Goal: Check status: Check status

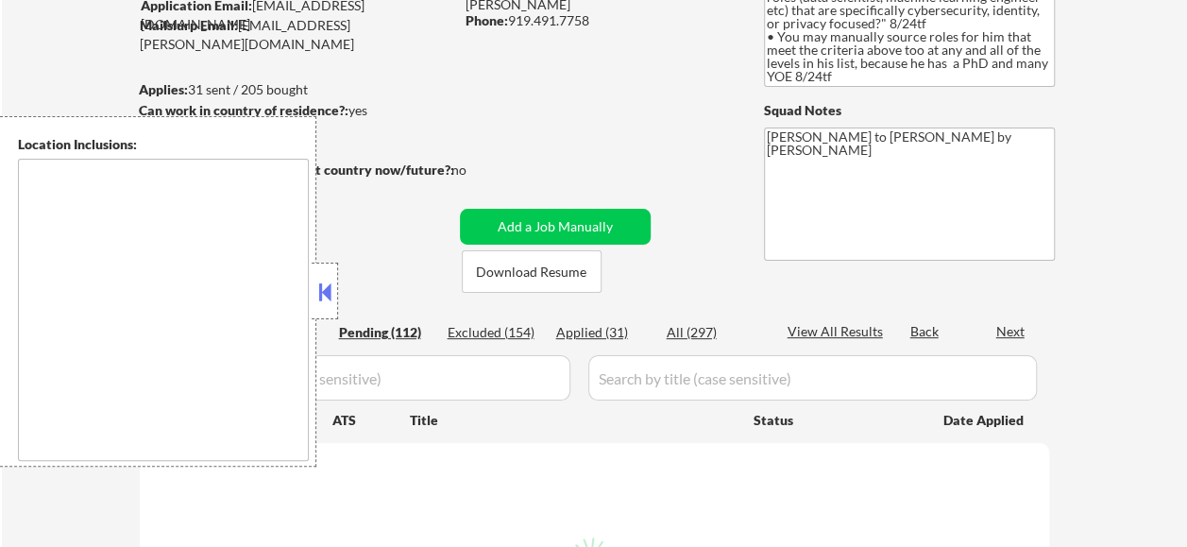
scroll to position [189, 0]
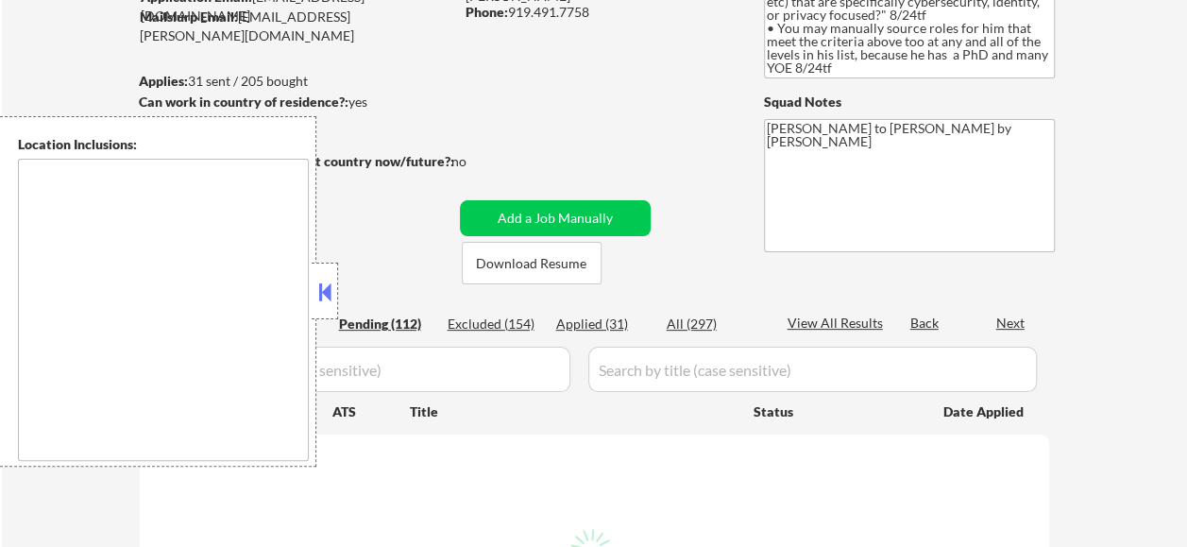
type textarea "[GEOGRAPHIC_DATA], [GEOGRAPHIC_DATA], [GEOGRAPHIC_DATA] [GEOGRAPHIC_DATA], [GEO…"
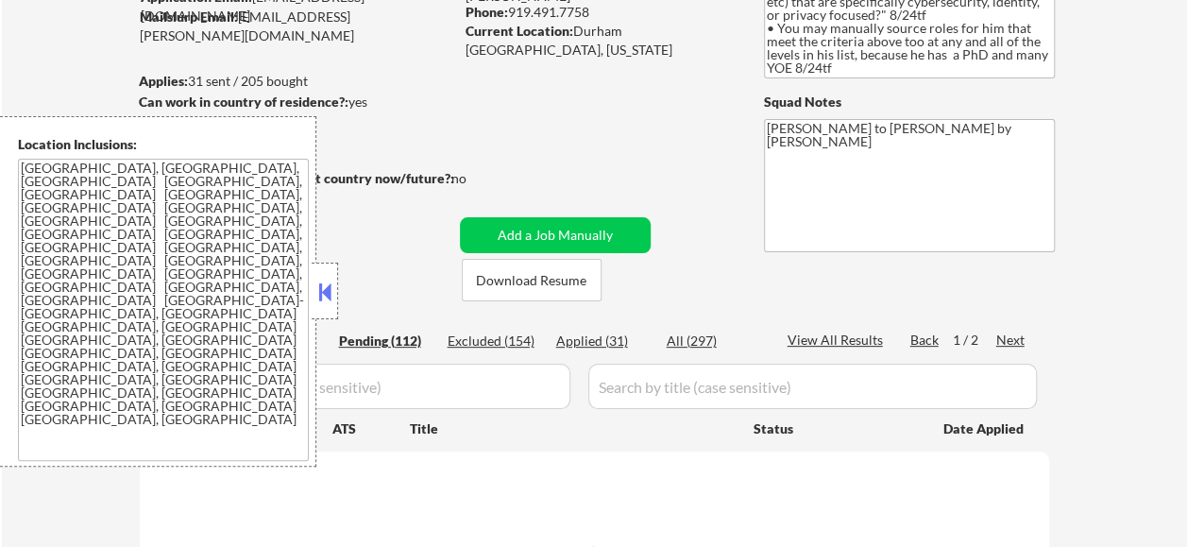
click at [325, 289] on button at bounding box center [324, 292] width 21 height 28
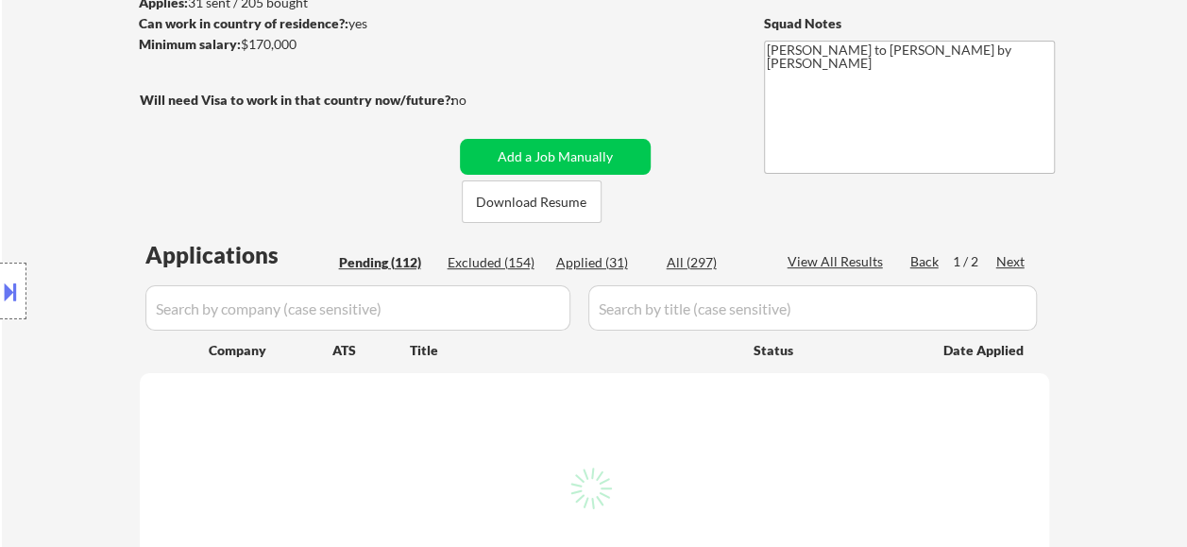
scroll to position [378, 0]
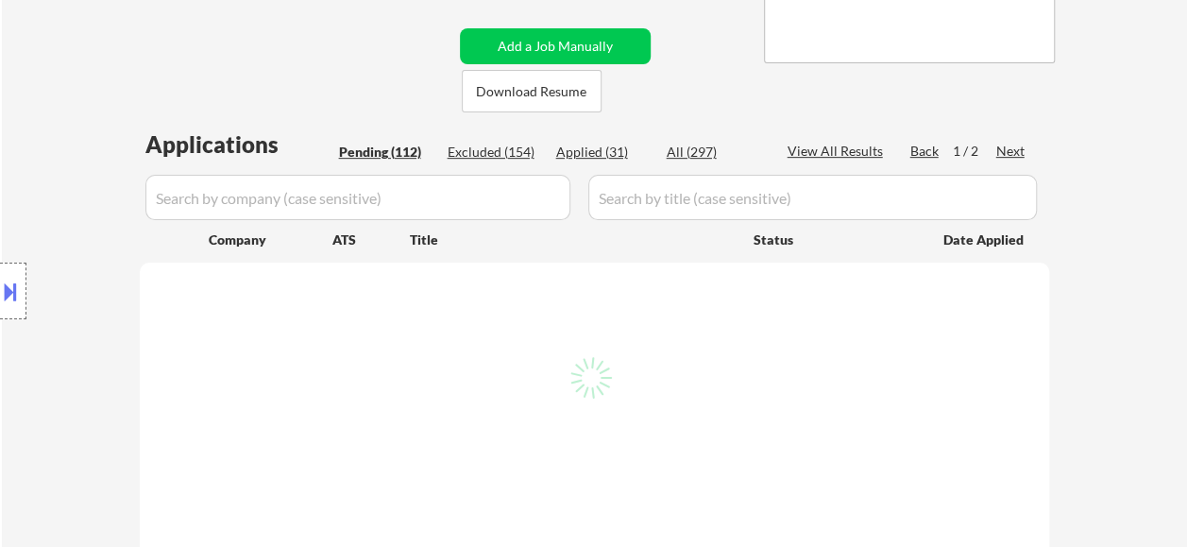
select select ""pending""
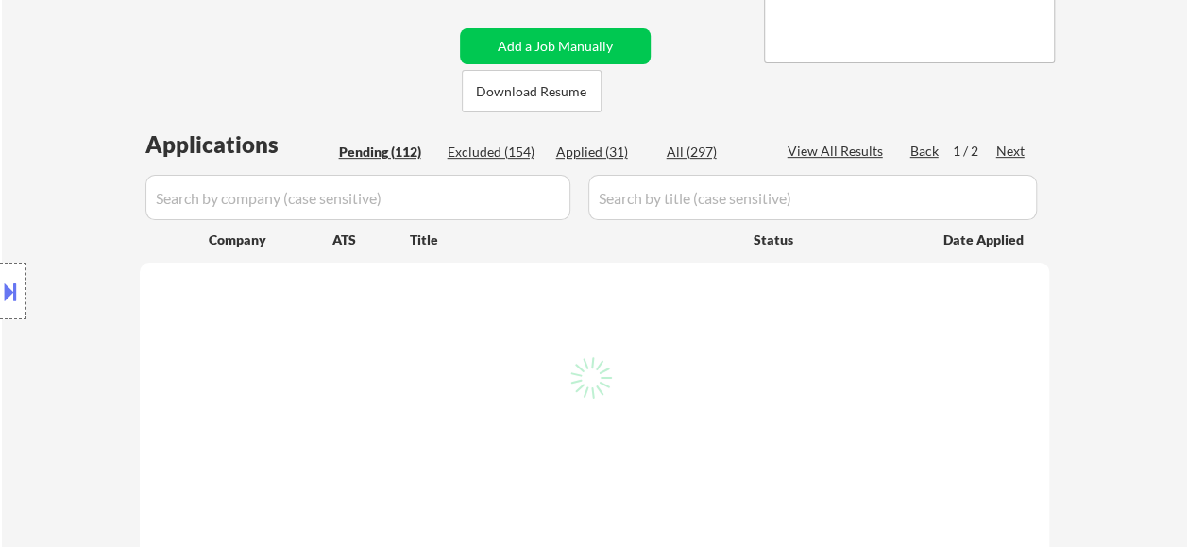
select select ""pending""
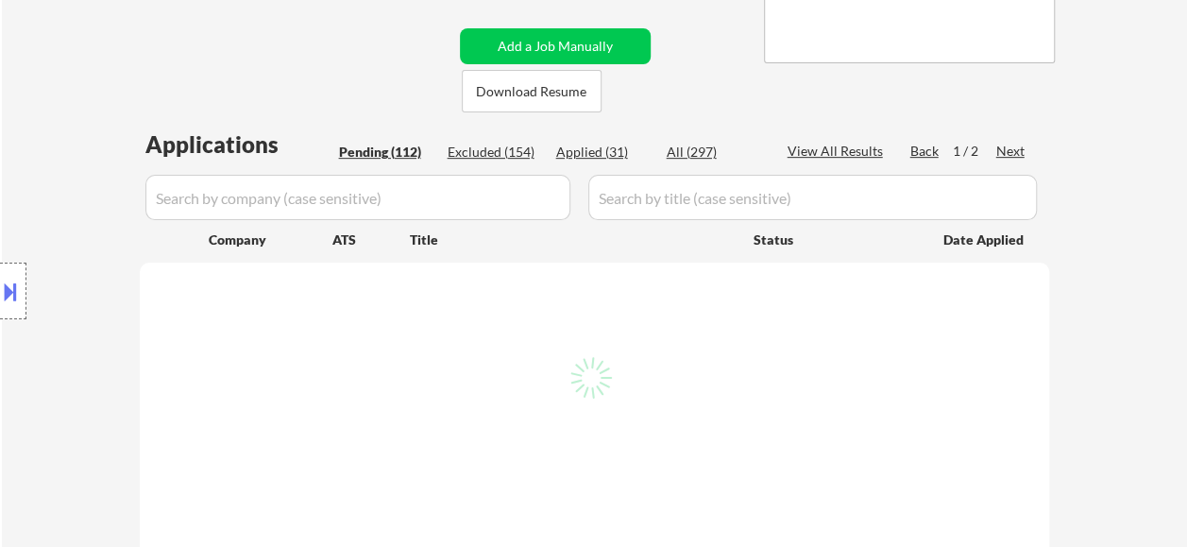
select select ""pending""
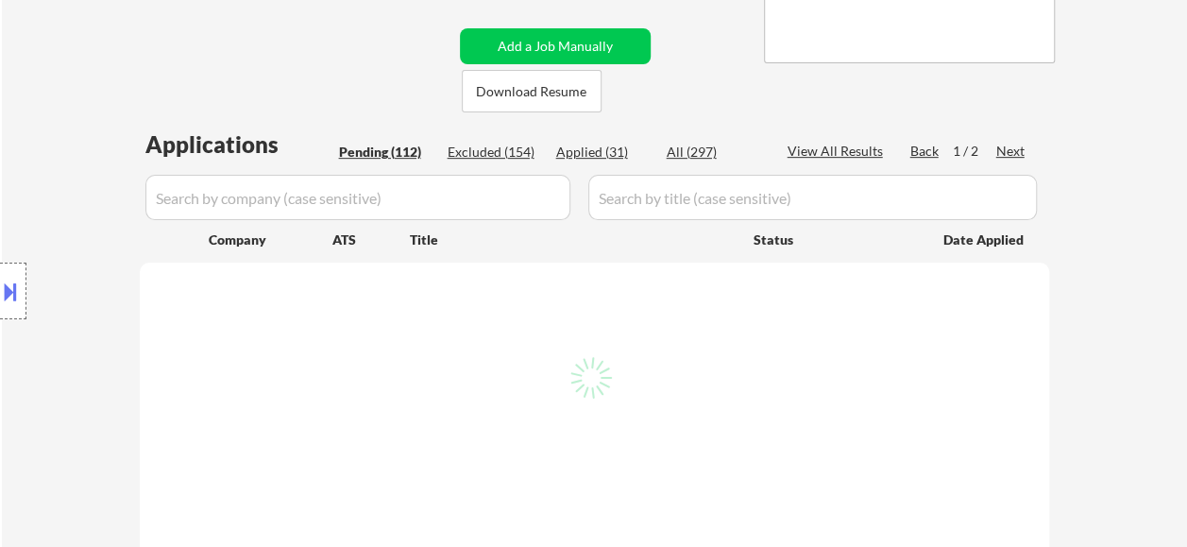
select select ""pending""
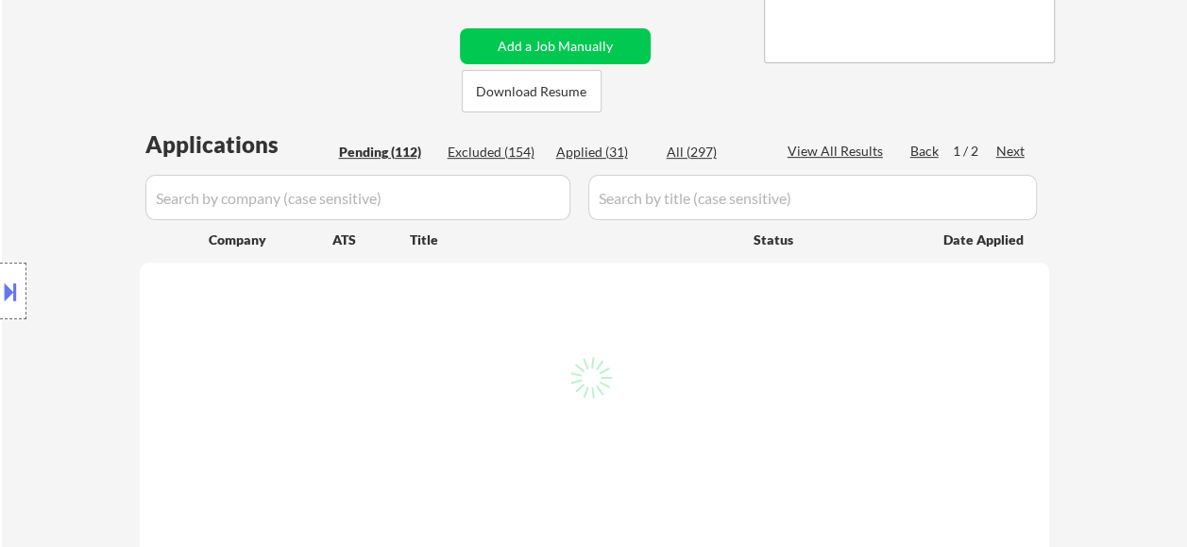
select select ""pending""
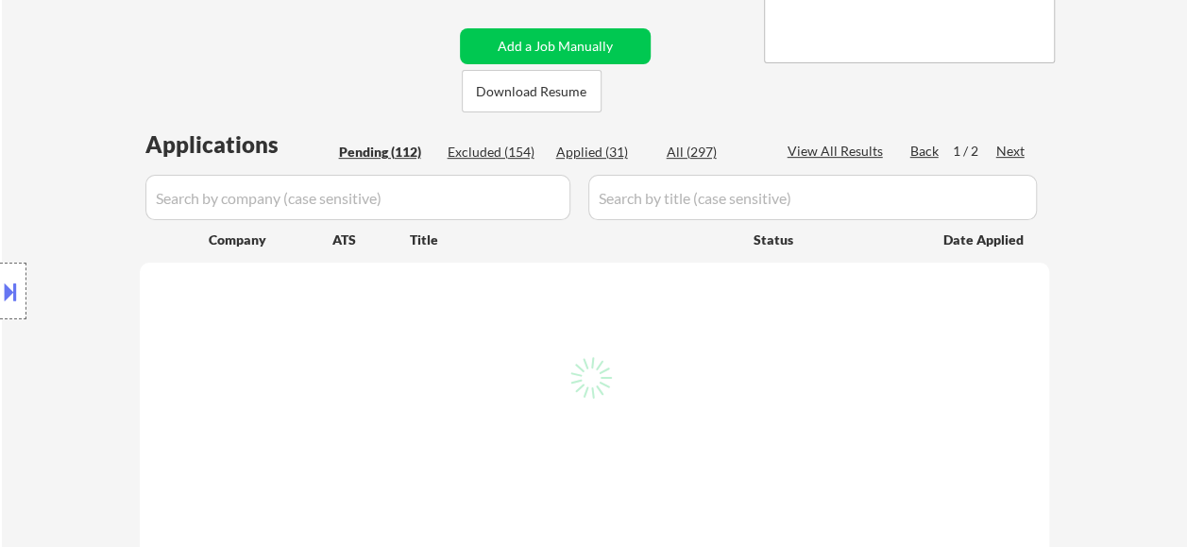
select select ""pending""
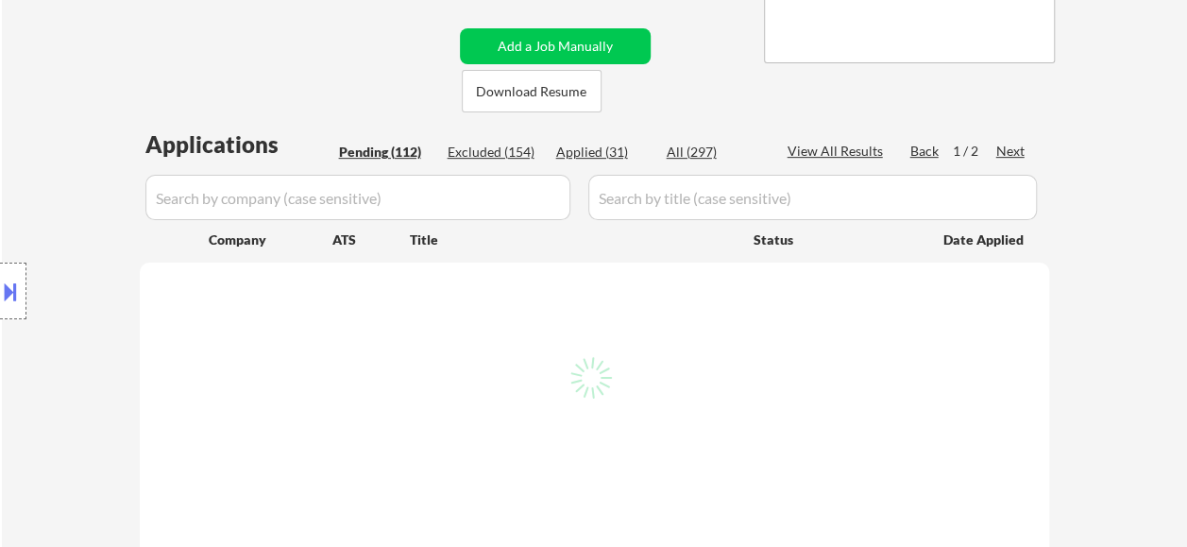
select select ""pending""
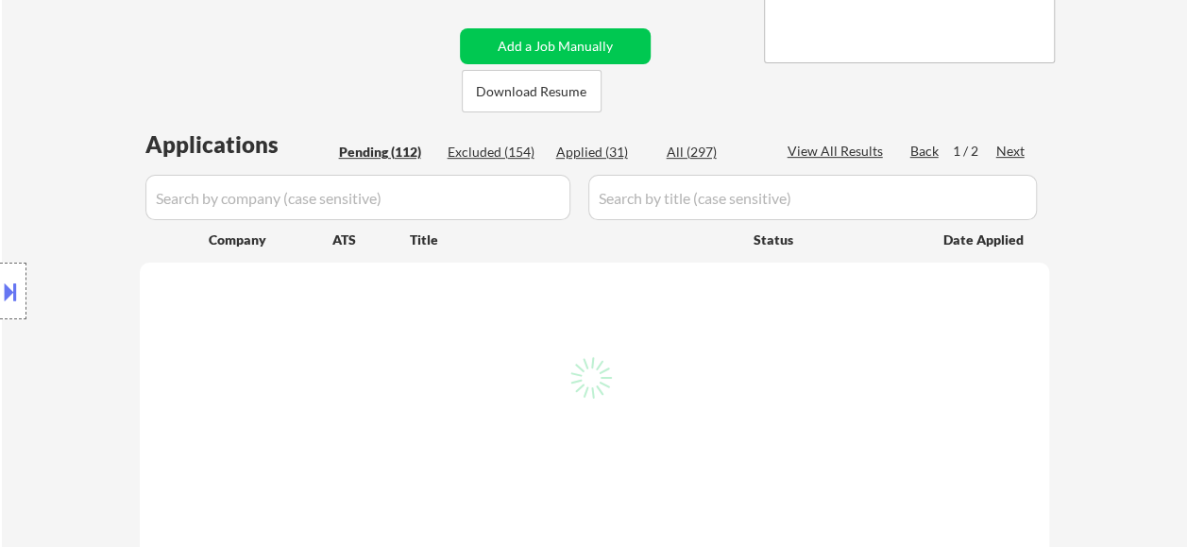
select select ""pending""
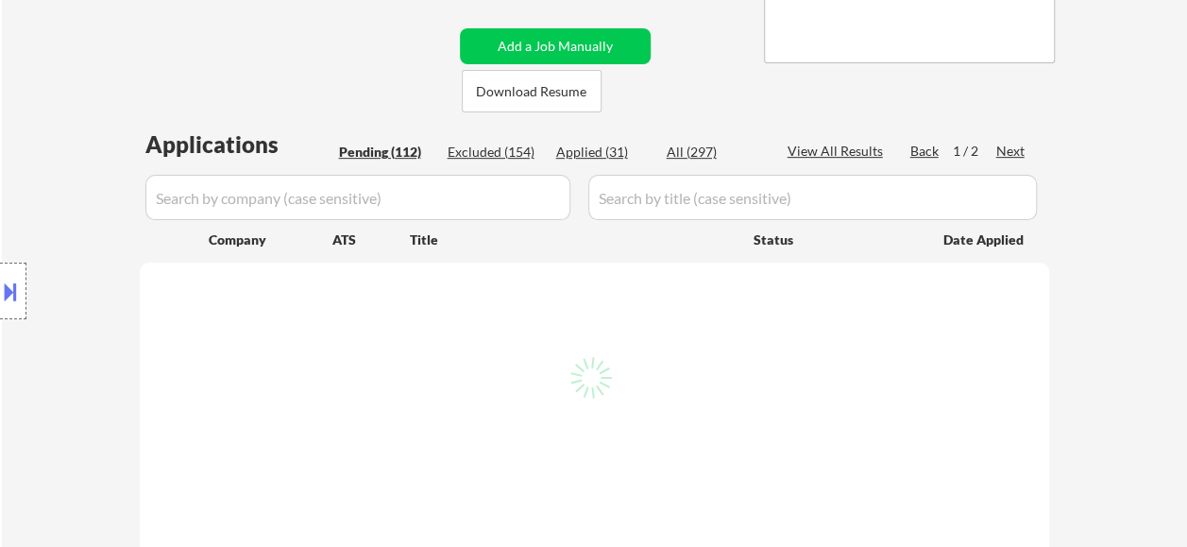
select select ""pending""
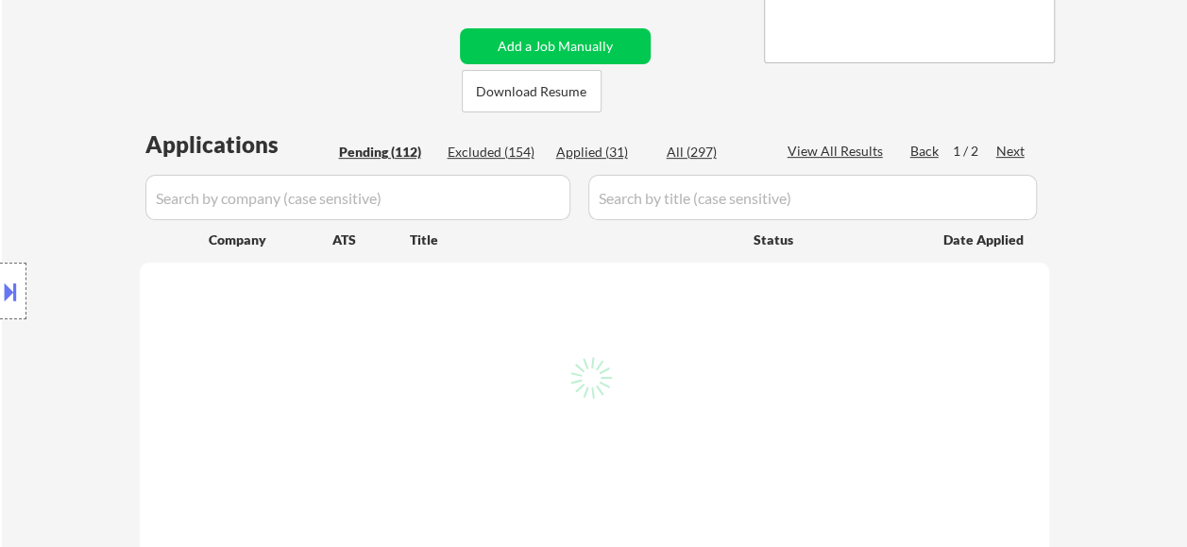
select select ""pending""
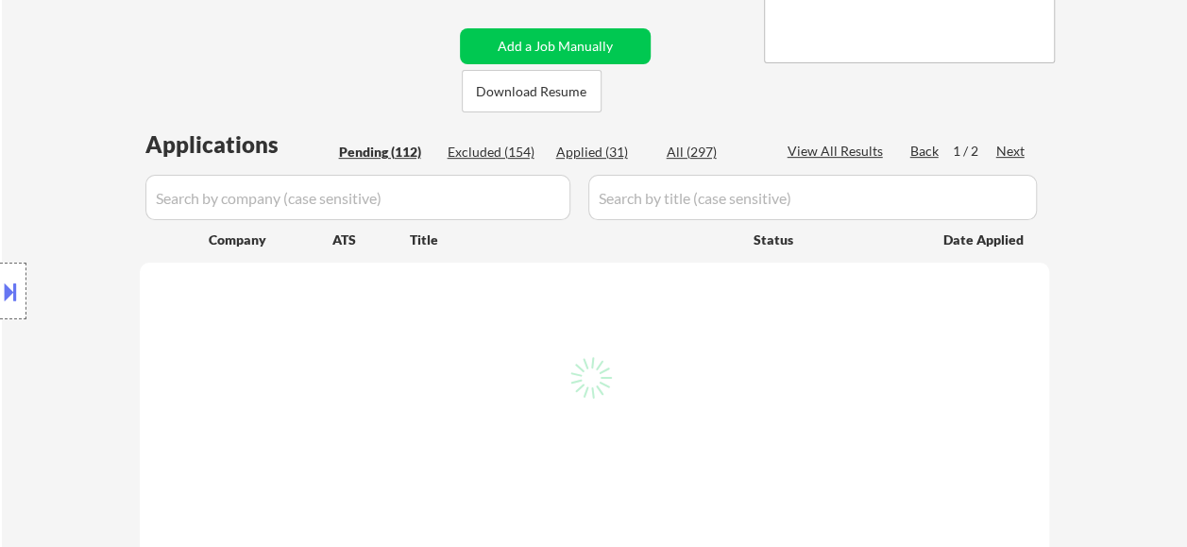
select select ""pending""
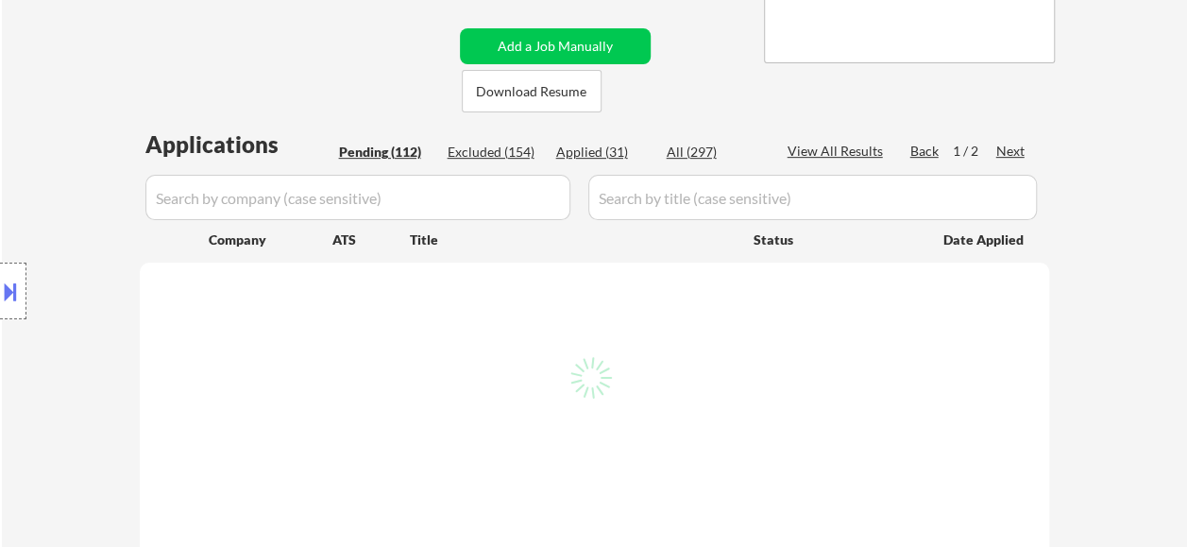
select select ""pending""
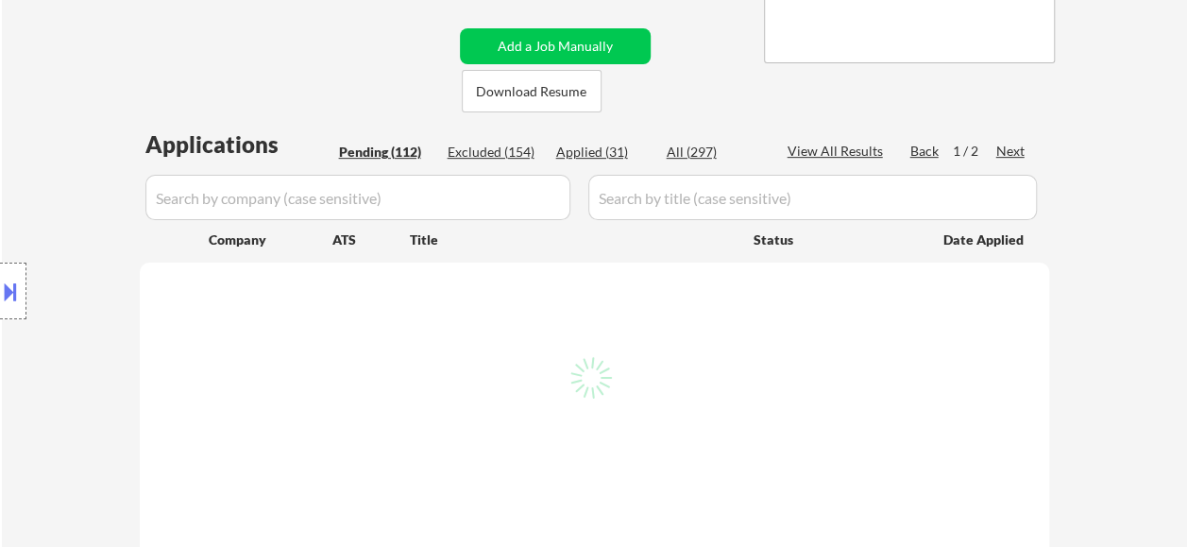
select select ""pending""
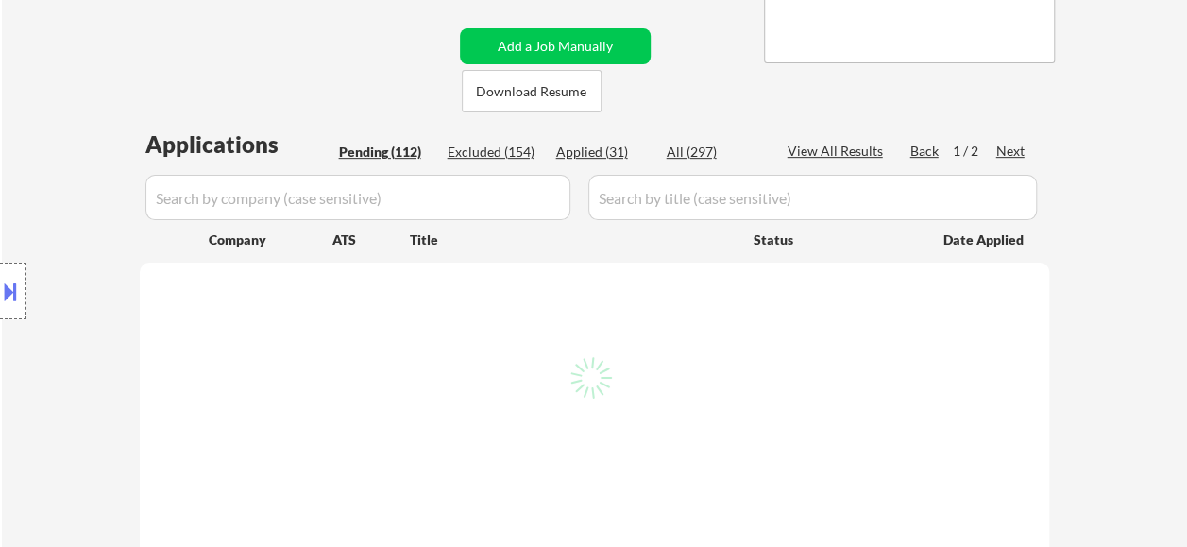
select select ""pending""
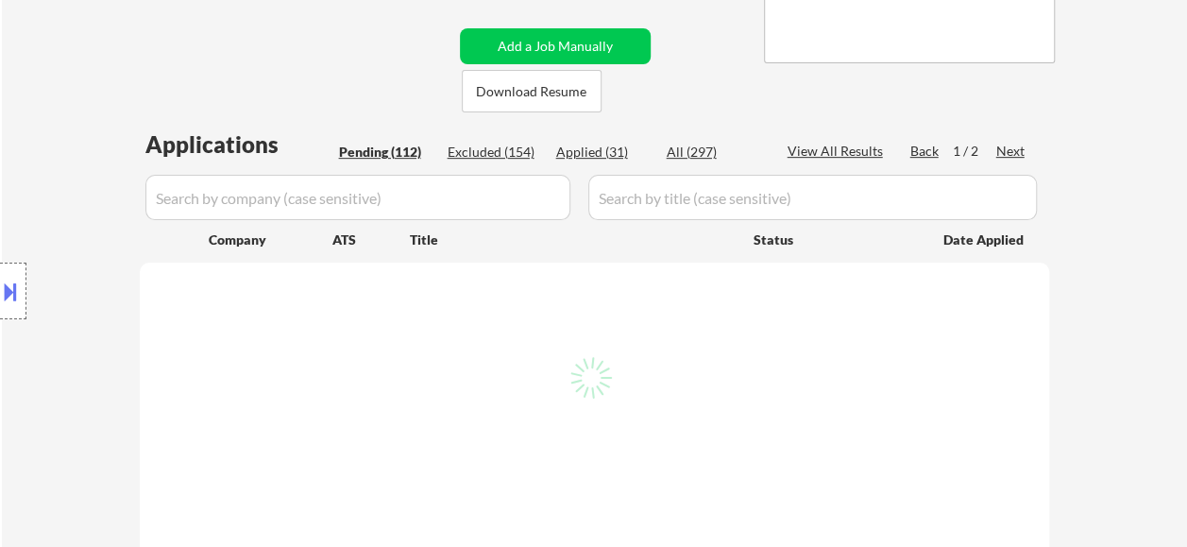
select select ""pending""
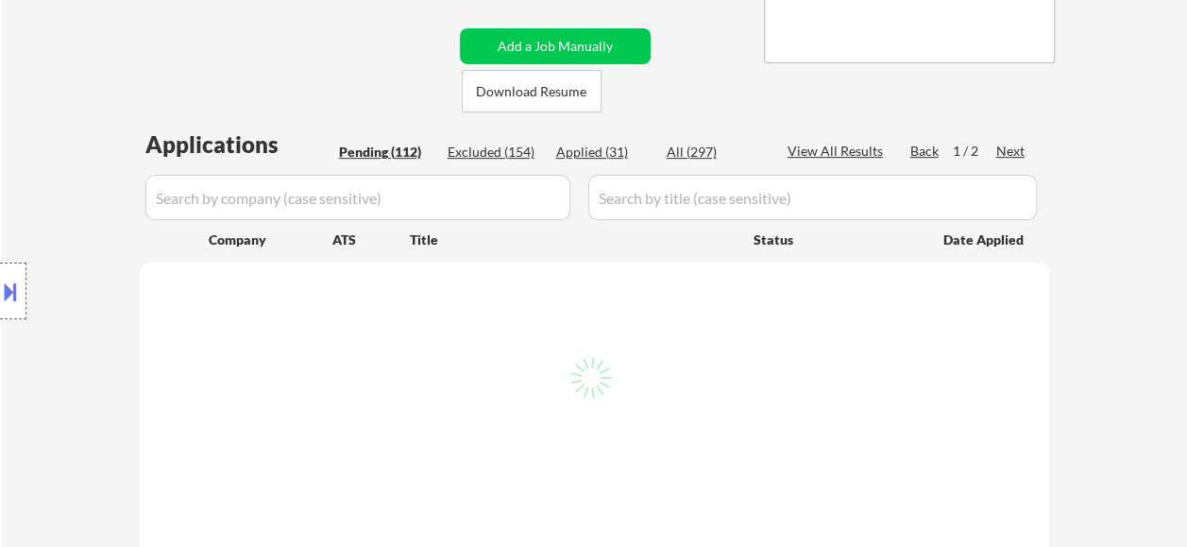
select select ""pending""
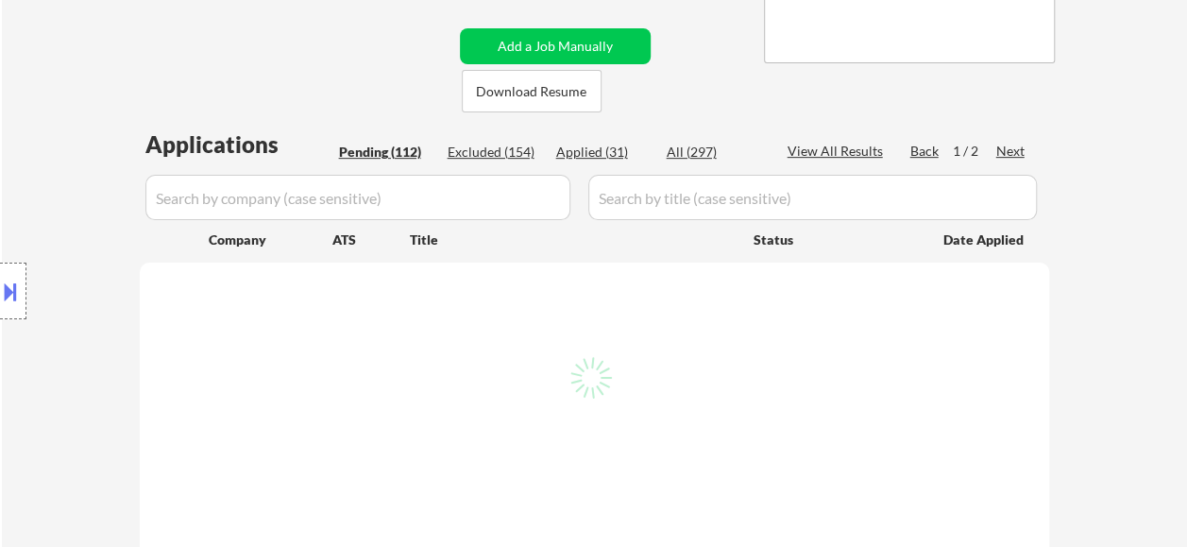
select select ""pending""
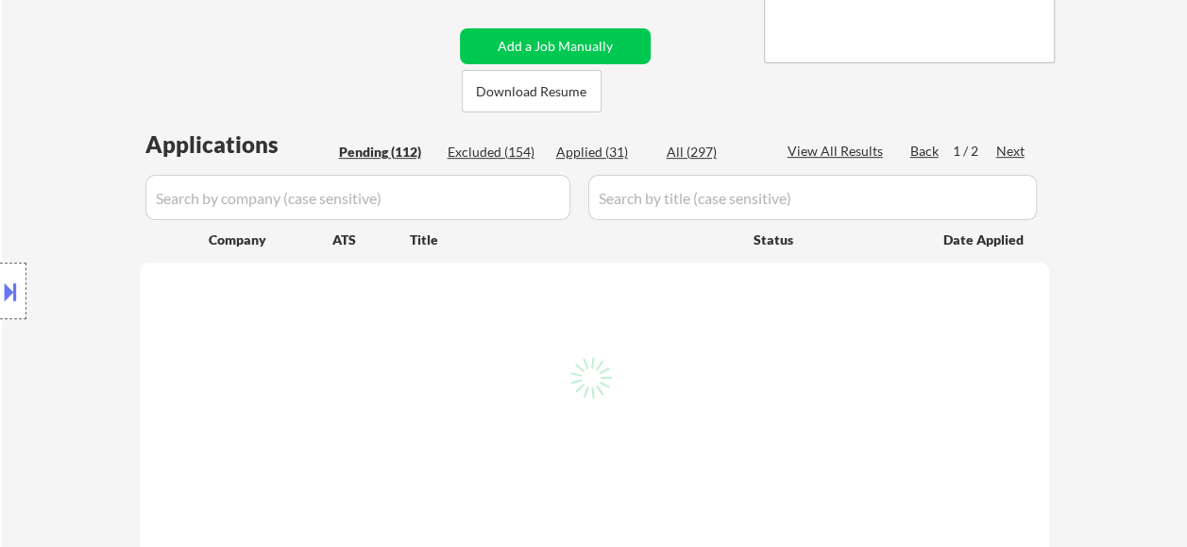
select select ""pending""
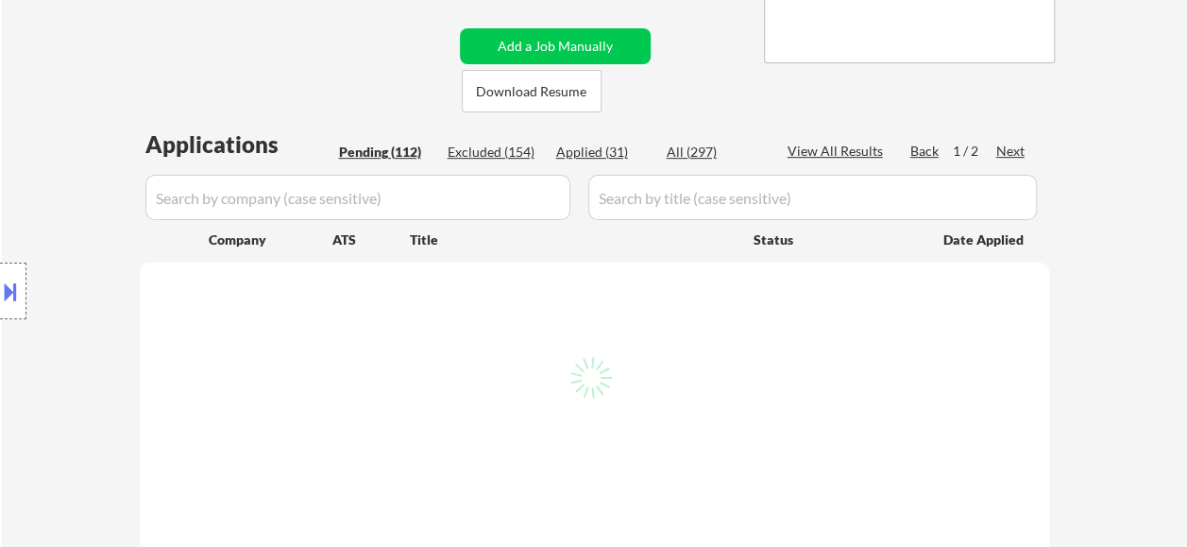
select select ""pending""
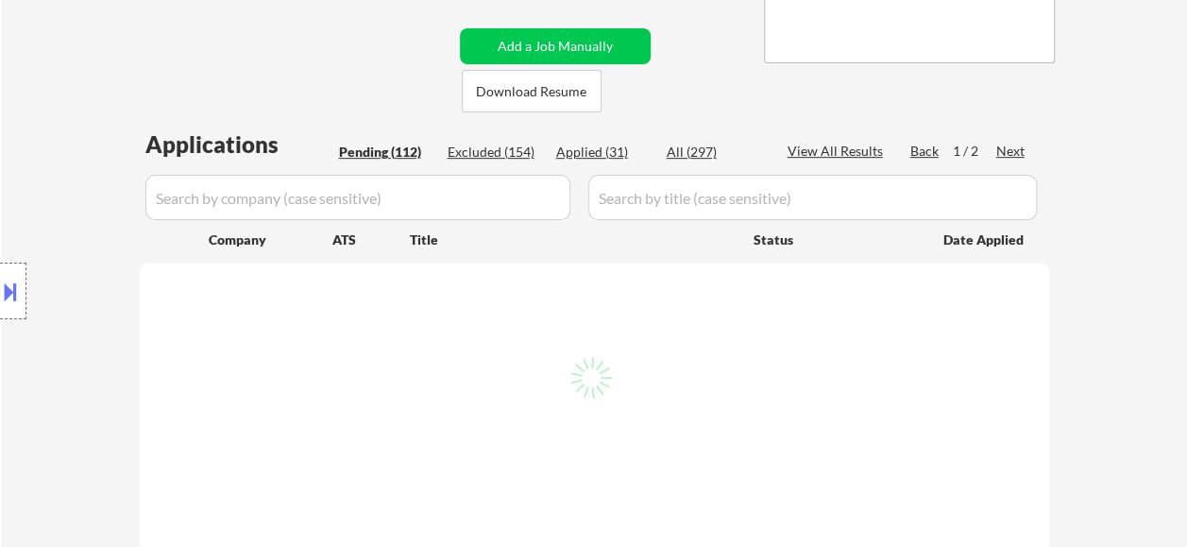
select select ""pending""
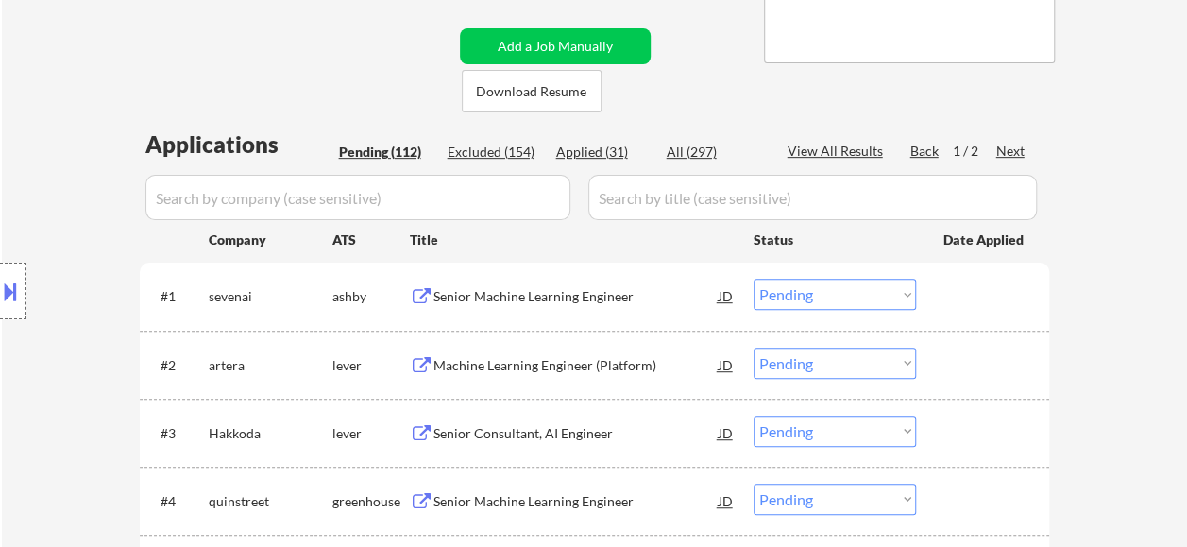
click at [603, 156] on div "Applied (31)" at bounding box center [603, 152] width 94 height 19
select select ""applied""
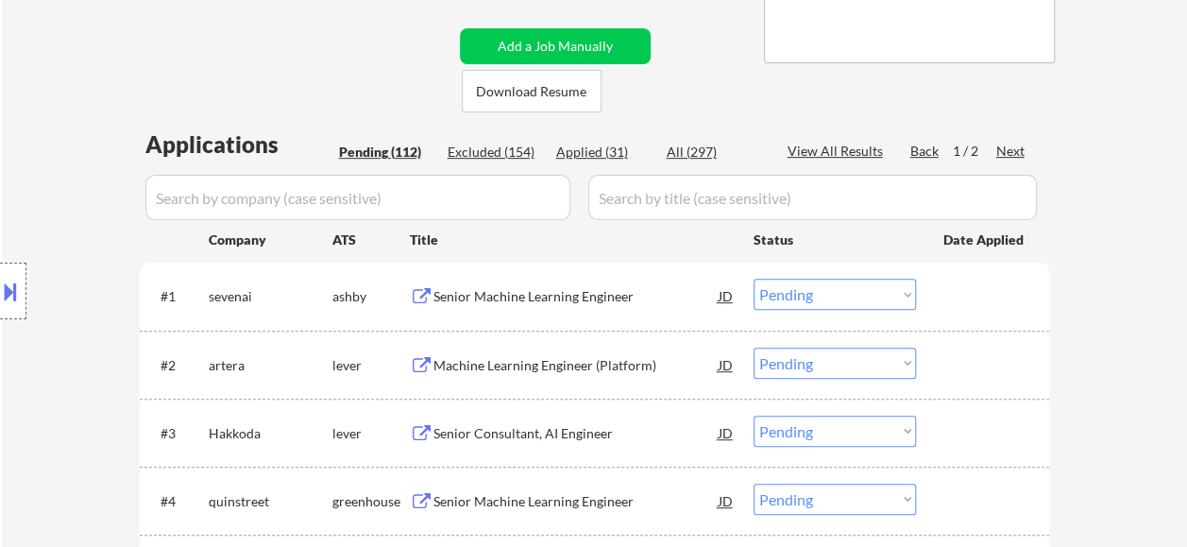
select select ""applied""
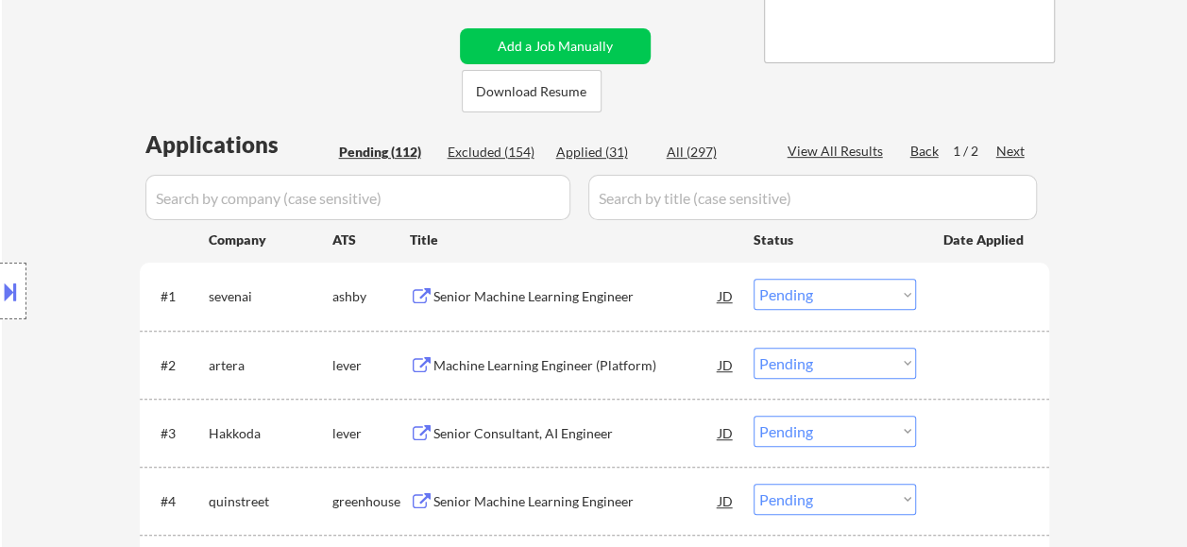
select select ""applied""
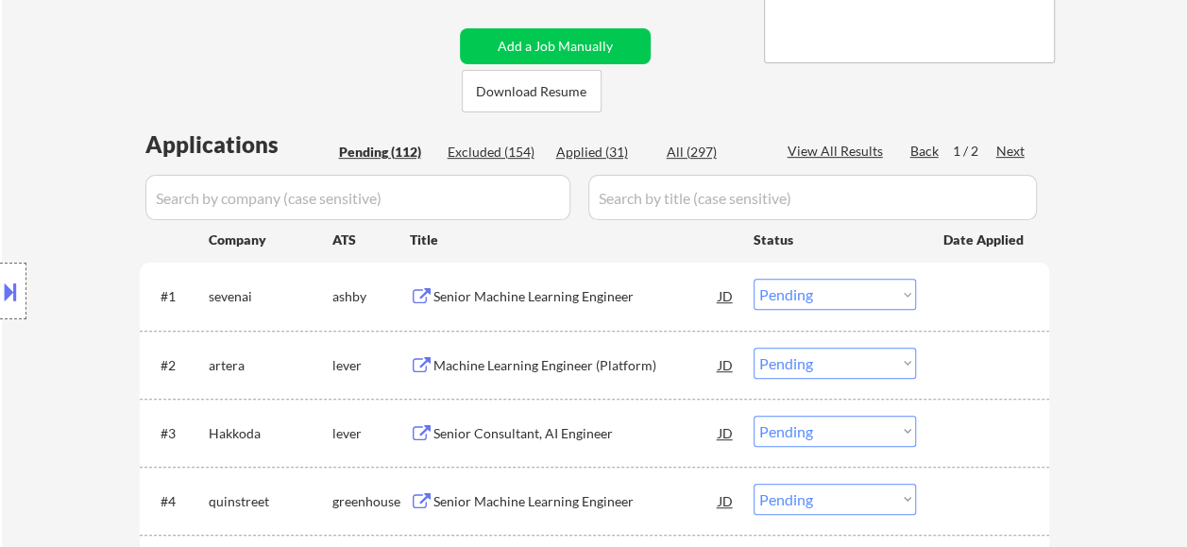
select select ""applied""
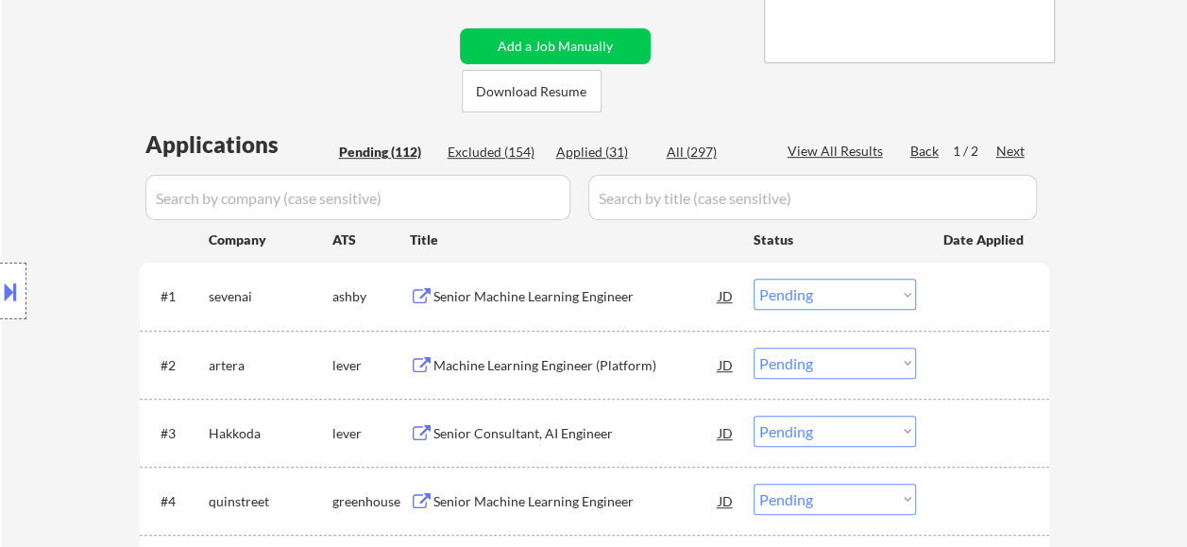
select select ""applied""
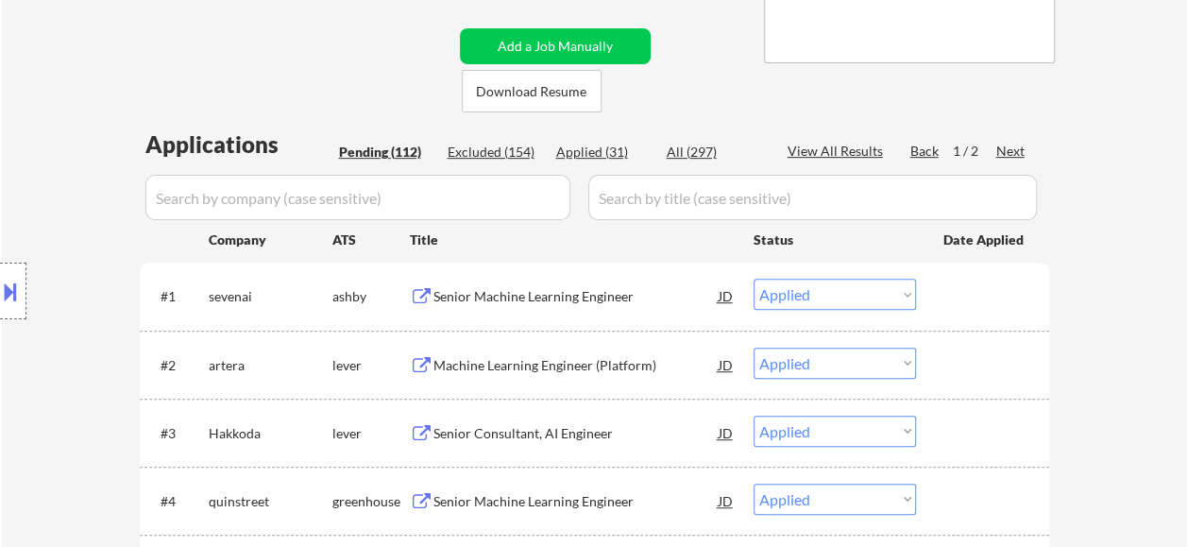
select select ""applied""
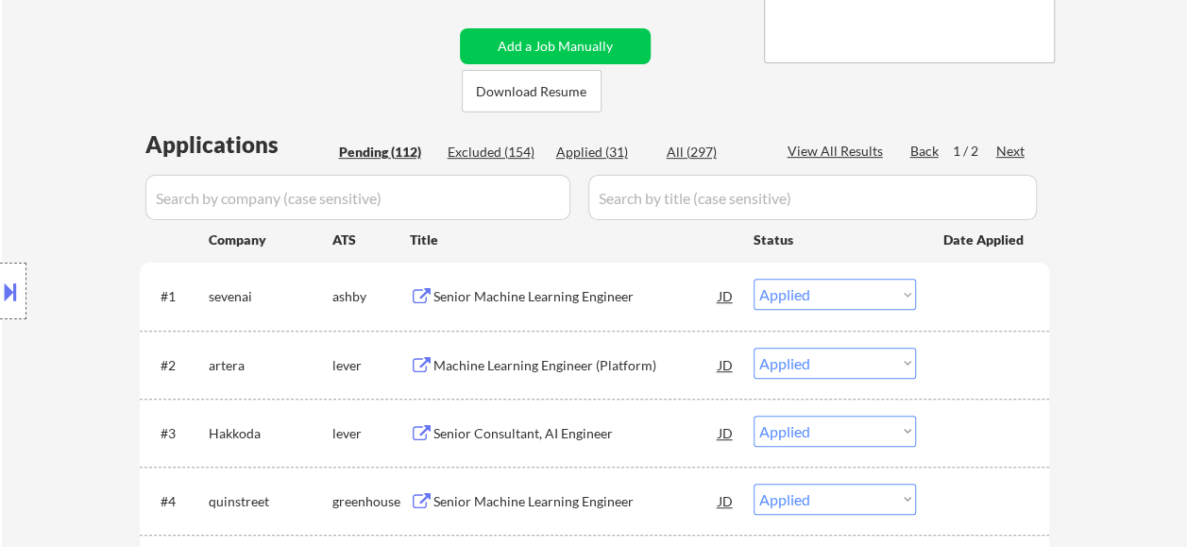
select select ""applied""
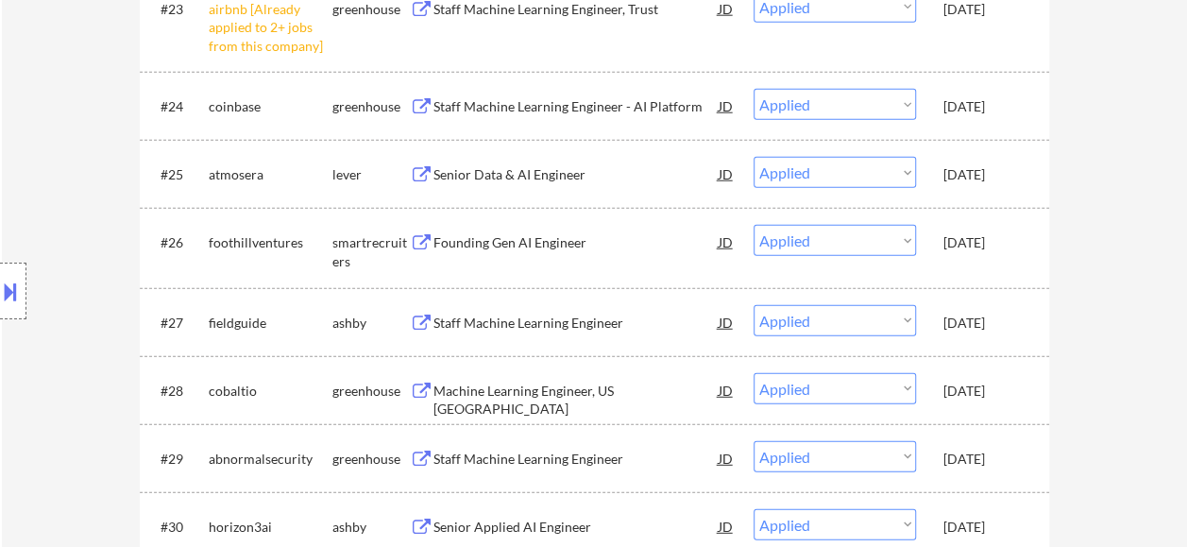
scroll to position [2360, 0]
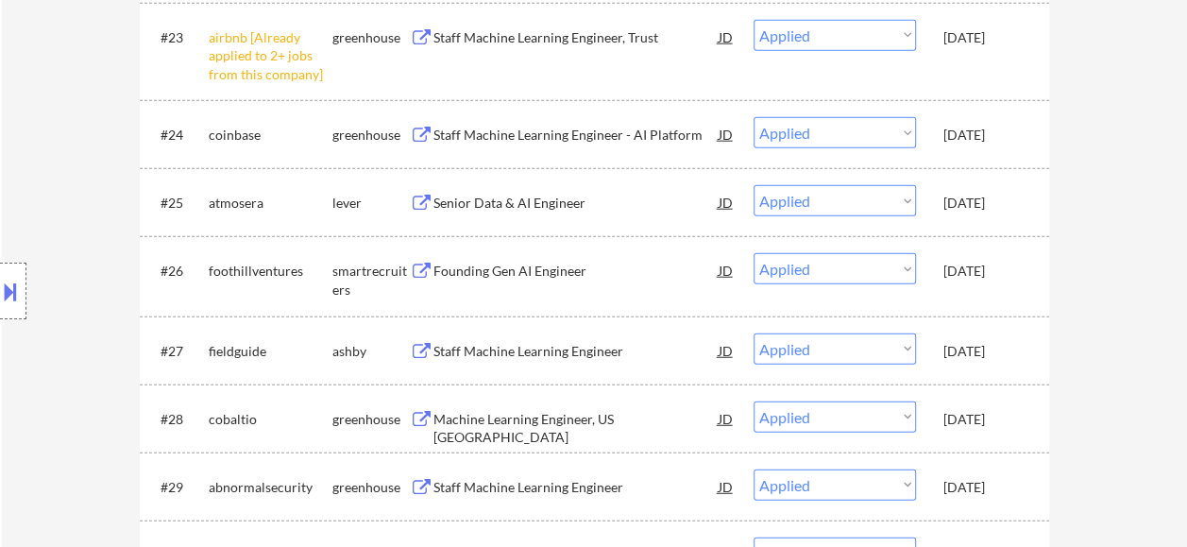
click at [556, 415] on div "Machine Learning Engineer, US [GEOGRAPHIC_DATA]" at bounding box center [575, 428] width 285 height 37
